Goal: Information Seeking & Learning: Learn about a topic

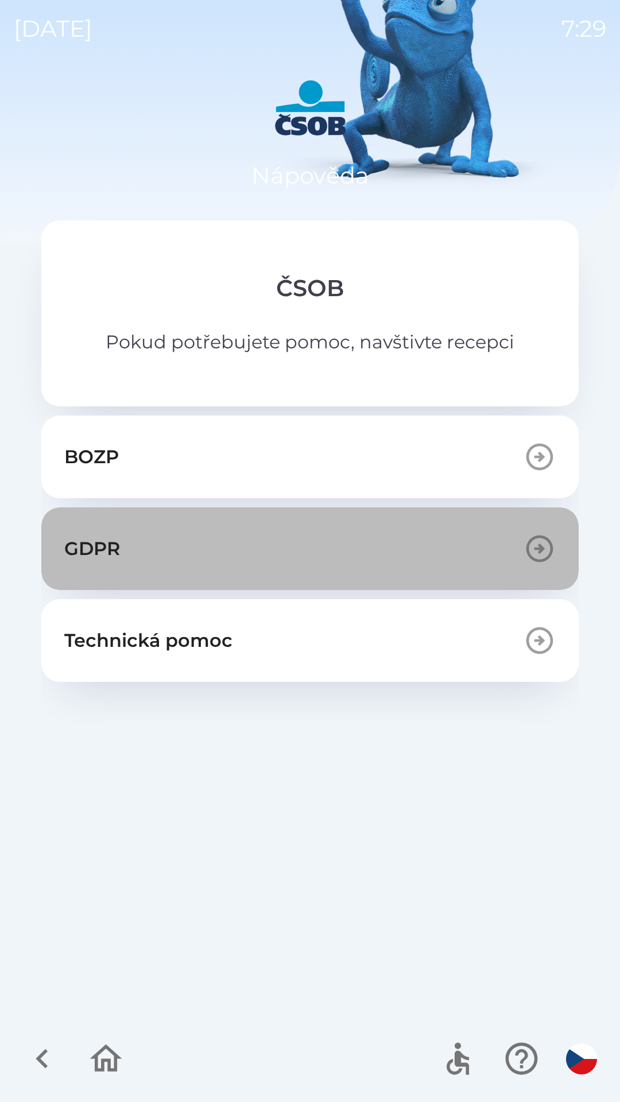
click at [76, 547] on p "GDPR" at bounding box center [92, 549] width 56 height 28
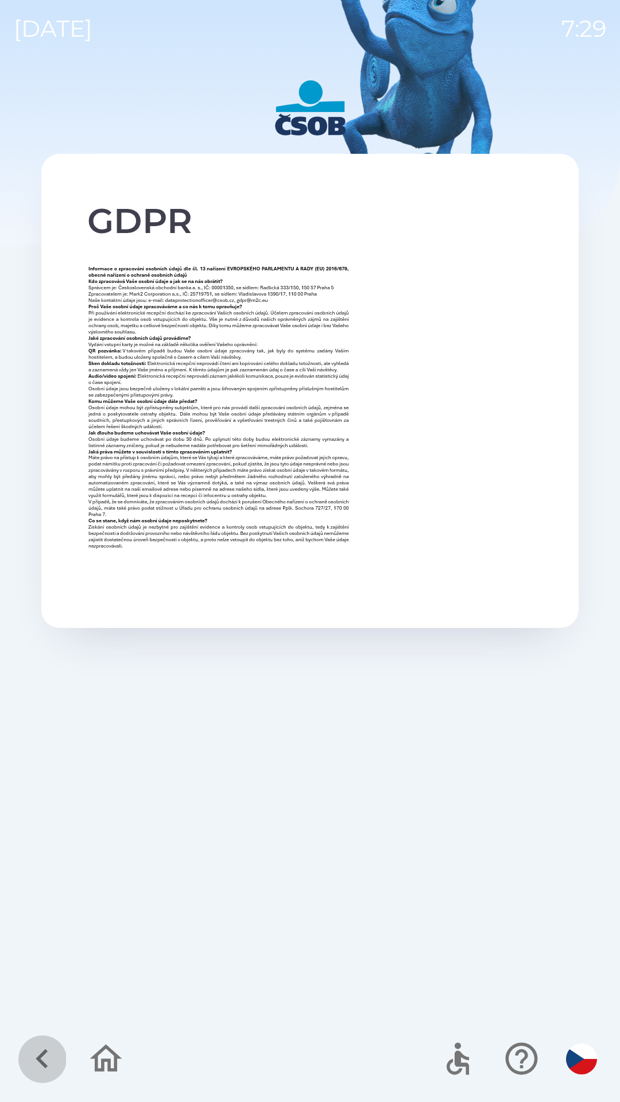
click at [44, 1054] on icon "button" at bounding box center [42, 1059] width 12 height 20
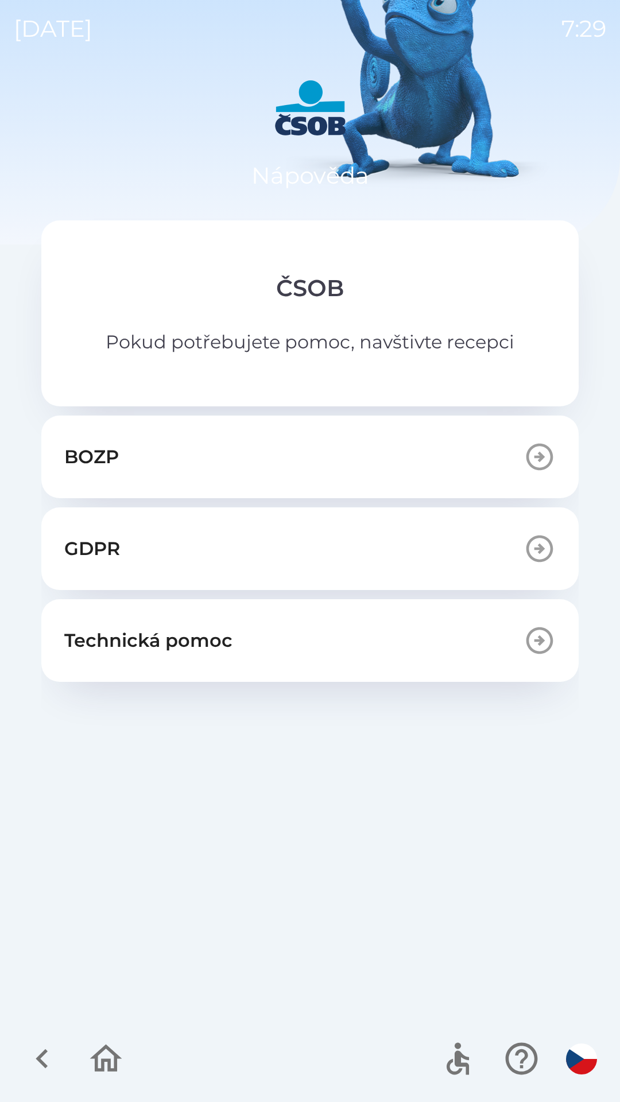
click at [89, 635] on p "Technická pomoc" at bounding box center [148, 641] width 168 height 28
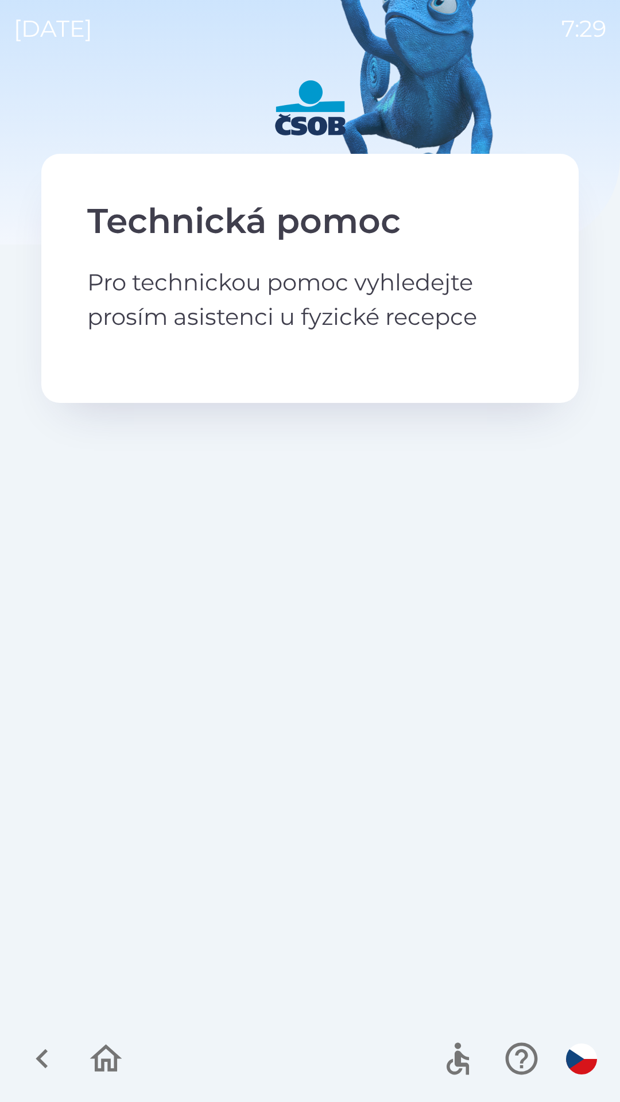
click at [40, 1062] on icon "button" at bounding box center [42, 1059] width 12 height 20
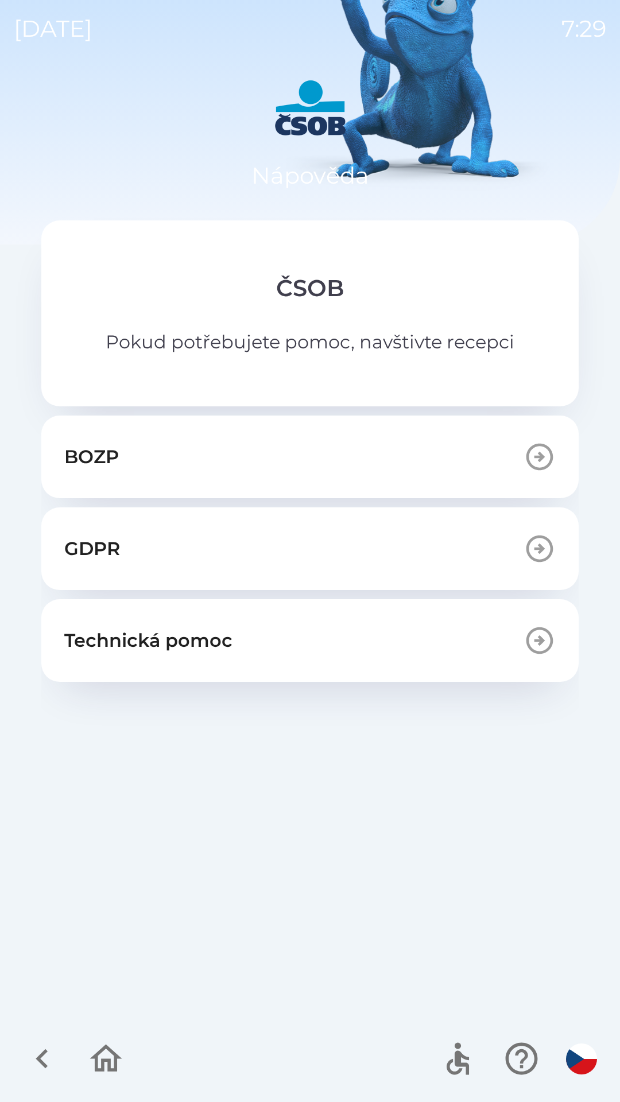
click at [72, 452] on p "BOZP" at bounding box center [91, 457] width 55 height 28
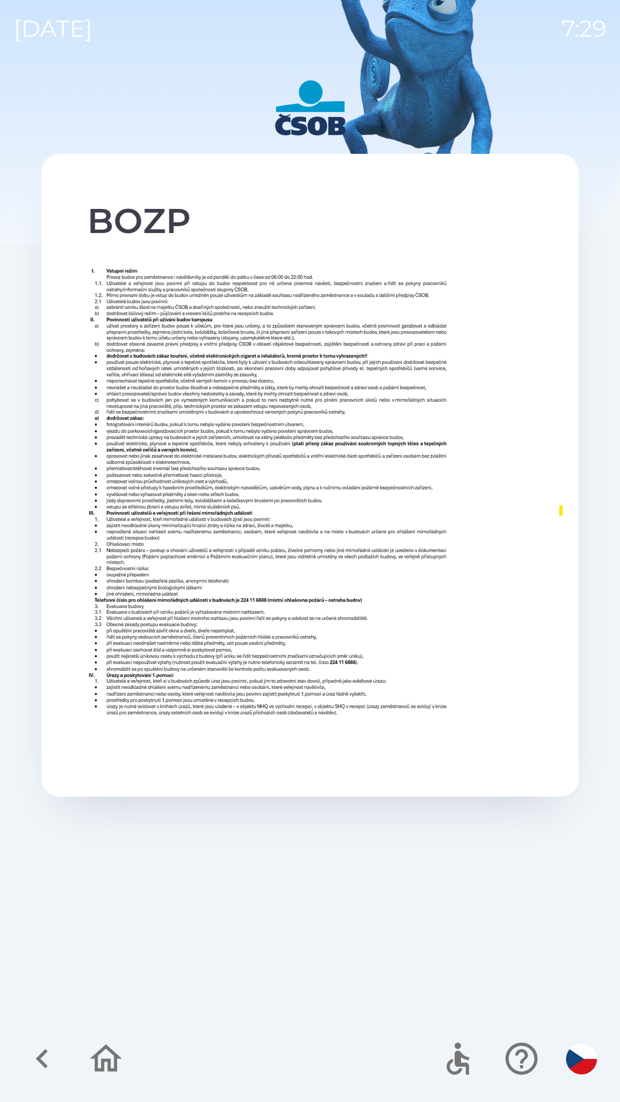
click at [36, 1051] on icon "button" at bounding box center [42, 1058] width 38 height 38
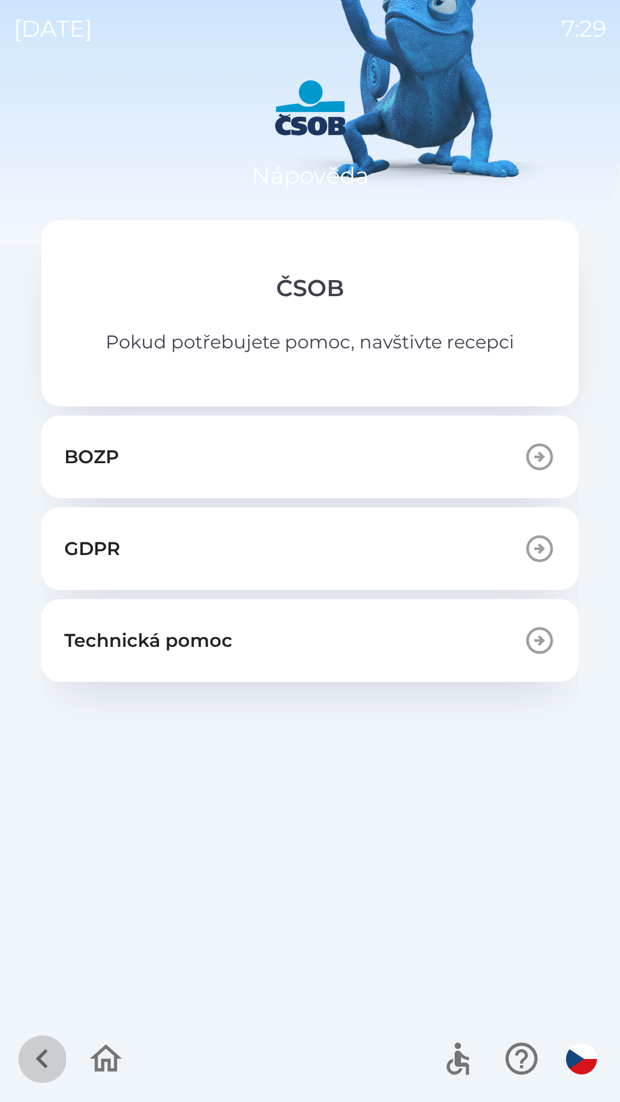
click at [32, 1070] on icon "button" at bounding box center [42, 1058] width 38 height 38
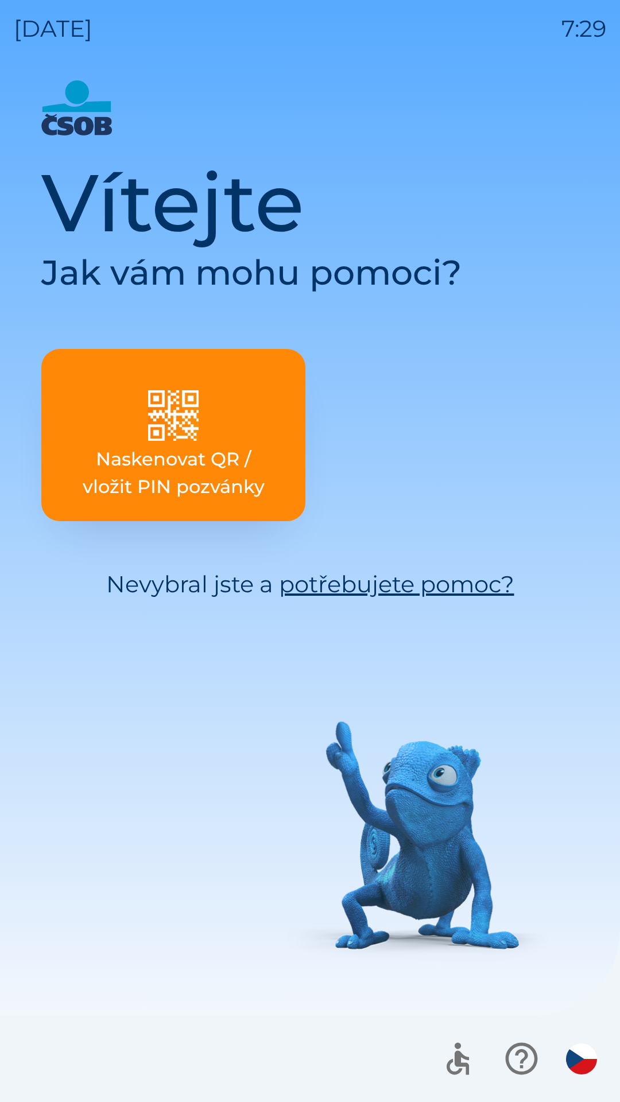
click at [584, 1060] on img "button" at bounding box center [581, 1058] width 31 height 31
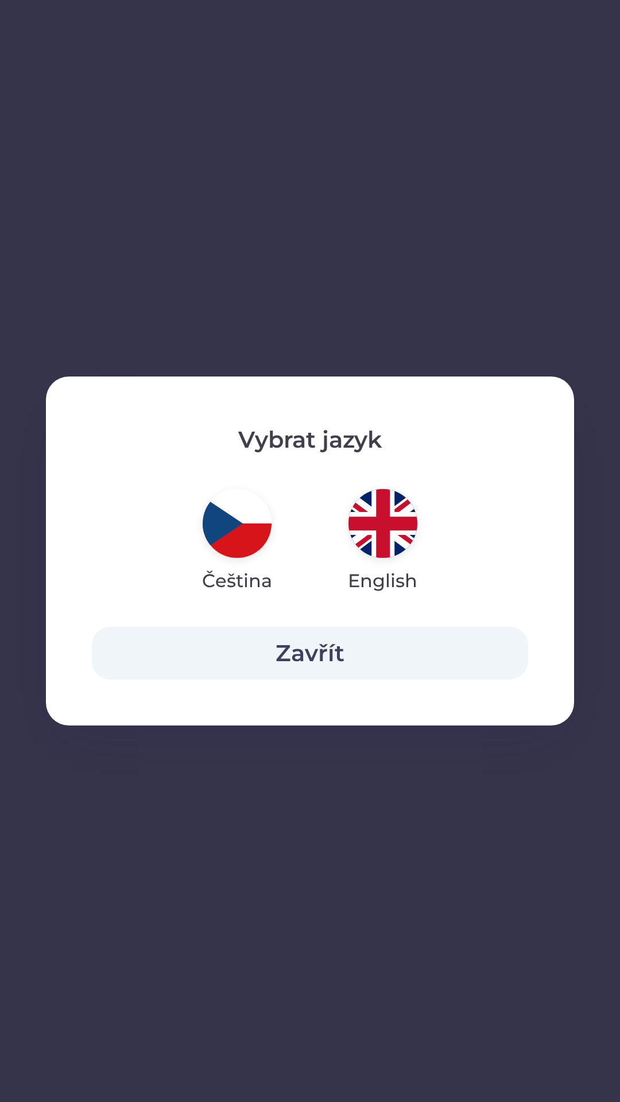
click at [312, 654] on button "Zavřít" at bounding box center [310, 653] width 436 height 53
